Goal: Task Accomplishment & Management: Manage account settings

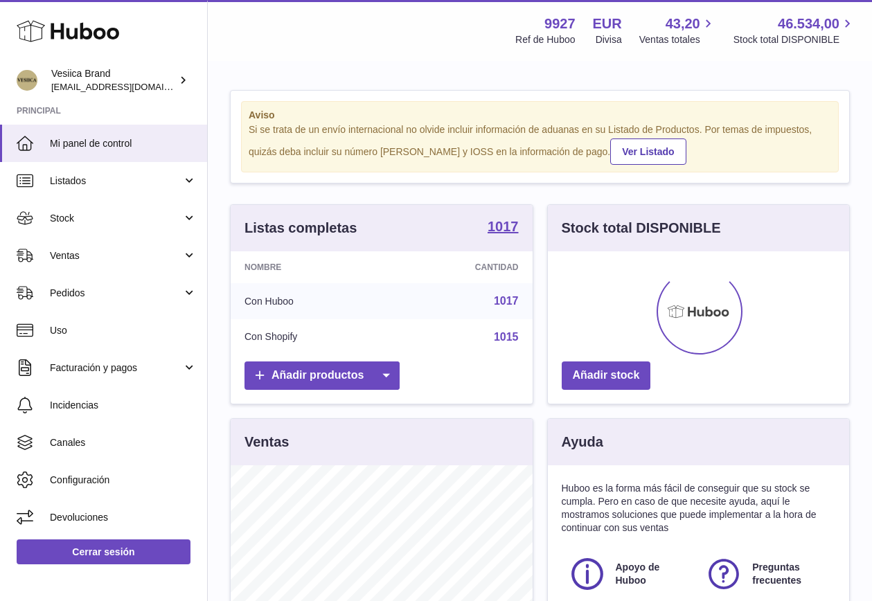
scroll to position [216, 301]
click at [131, 257] on span "Ventas" at bounding box center [116, 255] width 132 height 13
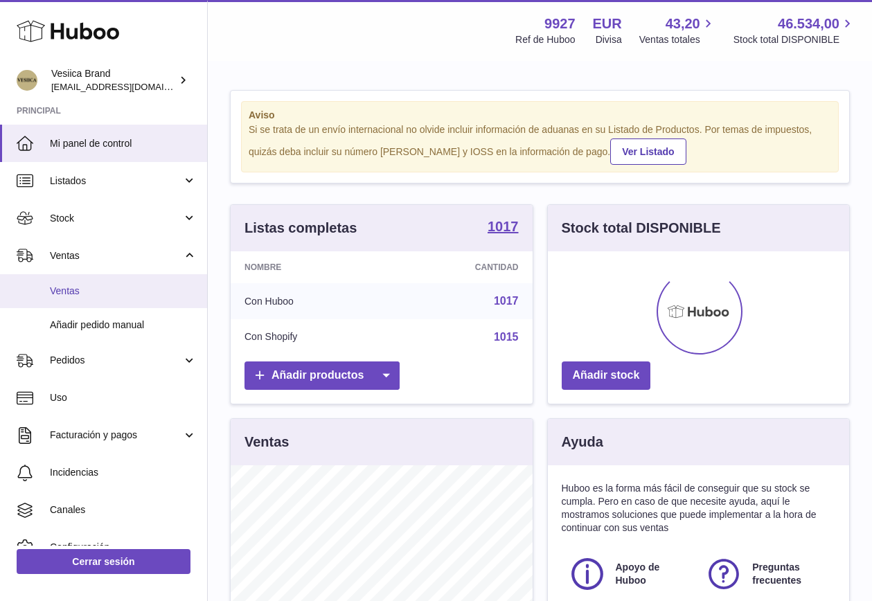
click at [118, 289] on span "Ventas" at bounding box center [123, 291] width 147 height 13
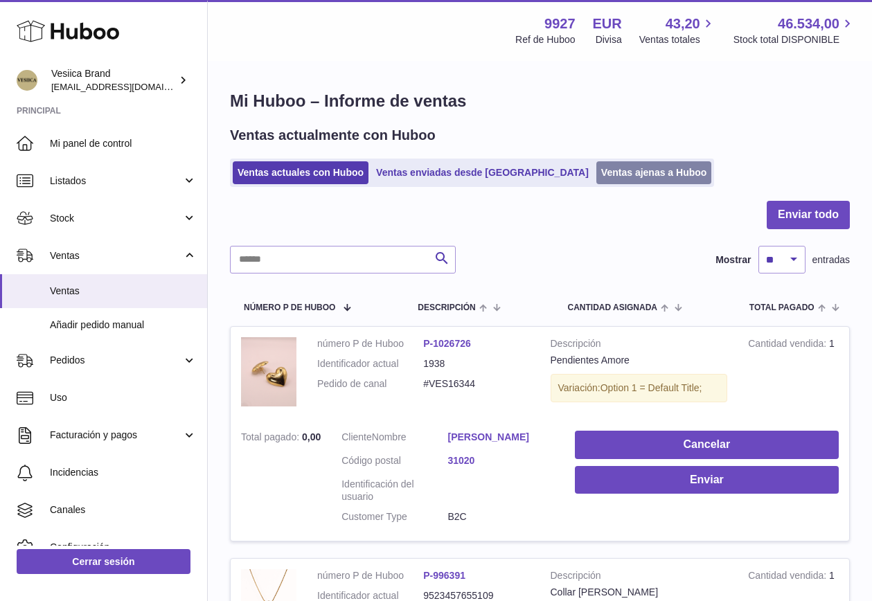
click at [596, 176] on link "Ventas ajenas a Huboo" at bounding box center [654, 172] width 116 height 23
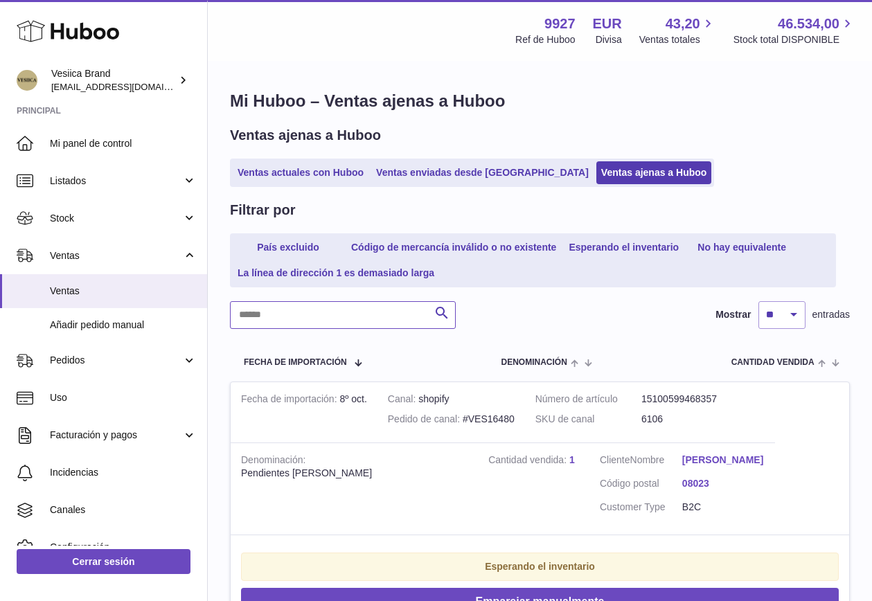
click at [415, 318] on input "text" at bounding box center [343, 315] width 226 height 28
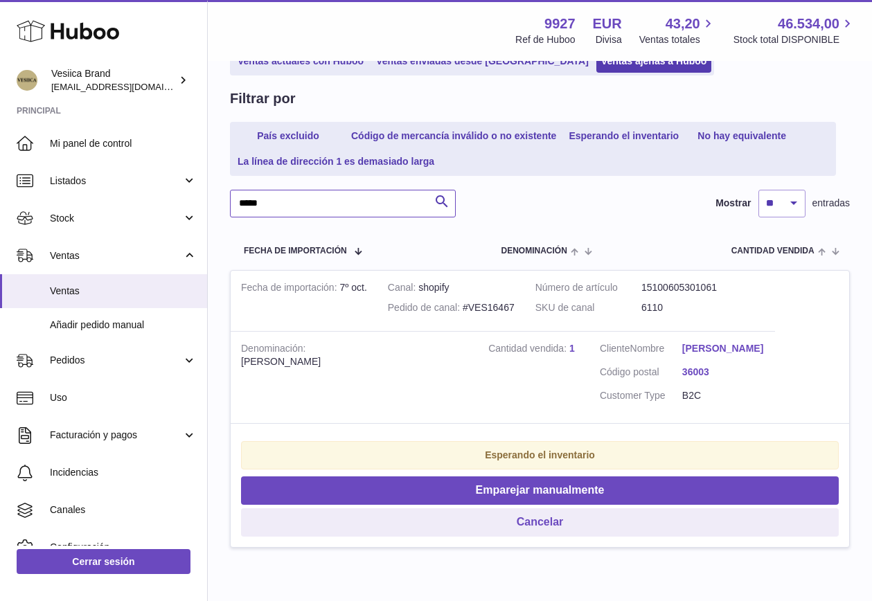
scroll to position [169, 0]
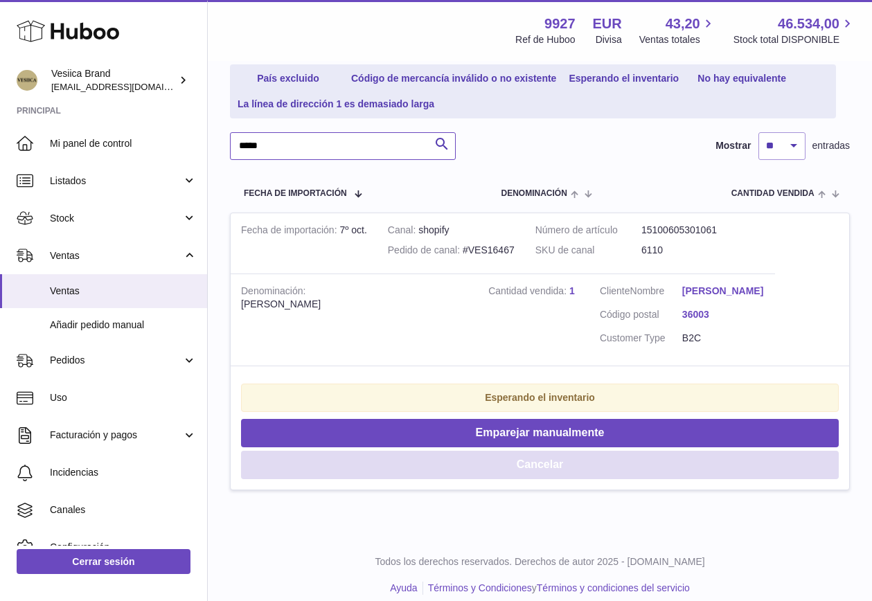
type input "*****"
click at [383, 479] on button "Cancelar" at bounding box center [539, 465] width 597 height 28
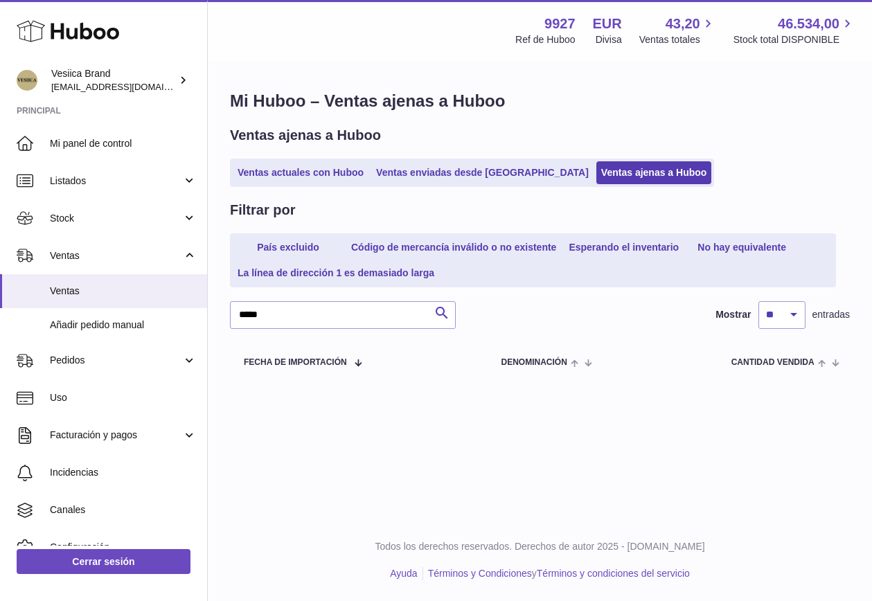
scroll to position [0, 0]
